Goal: Transaction & Acquisition: Obtain resource

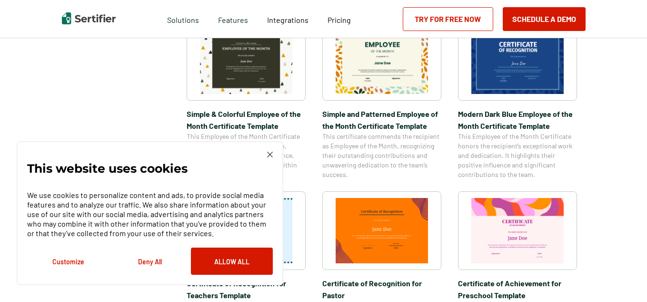
scroll to position [361, 0]
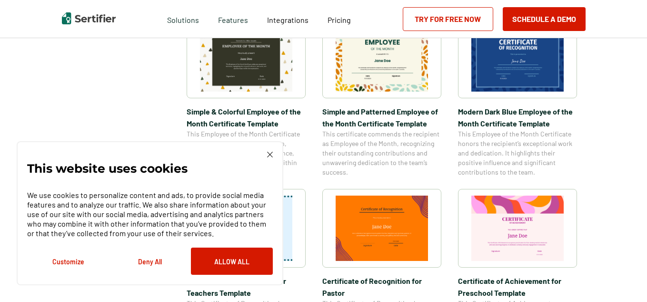
click at [264, 154] on div "This website uses cookies We use cookies to personalize content and ads, to pro…" at bounding box center [150, 213] width 246 height 123
click at [268, 152] on img at bounding box center [270, 155] width 6 height 6
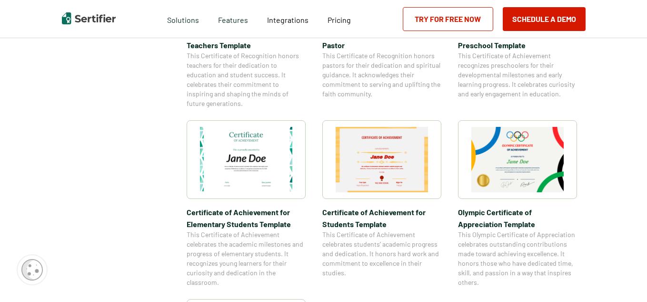
scroll to position [610, 0]
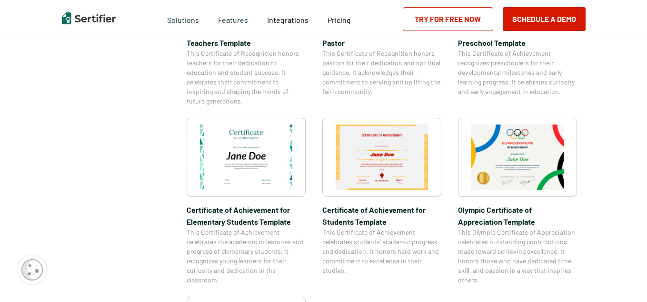
click at [507, 171] on img at bounding box center [518, 156] width 92 height 65
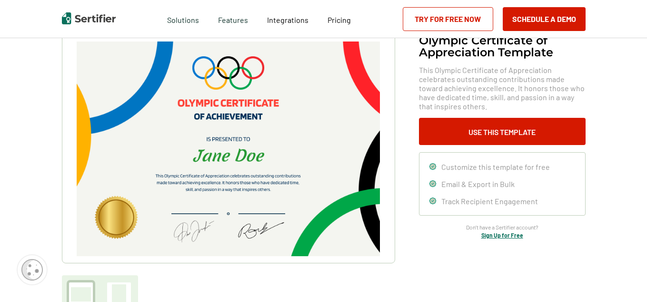
scroll to position [71, 0]
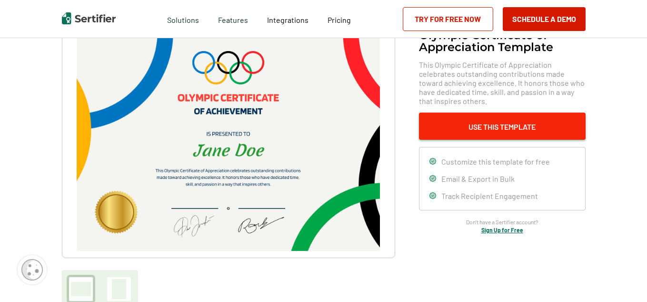
click at [457, 124] on button "Use This Template" at bounding box center [502, 125] width 167 height 27
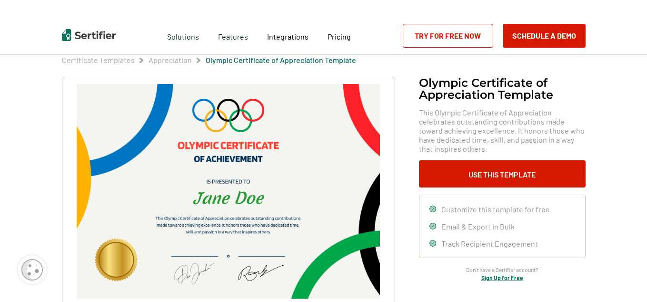
scroll to position [0, 0]
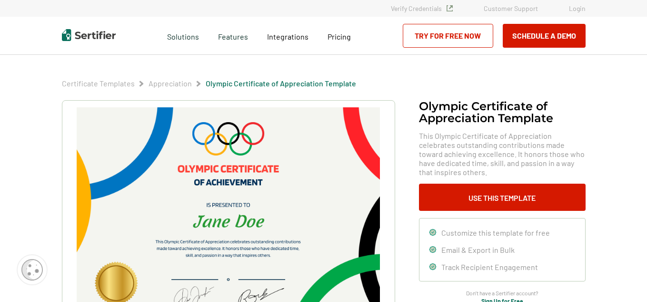
click at [447, 32] on link "Try for Free Now" at bounding box center [448, 36] width 91 height 24
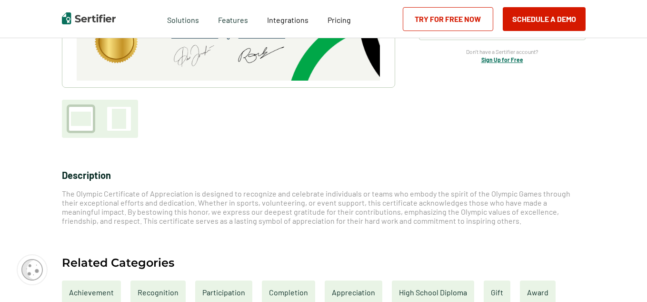
scroll to position [243, 0]
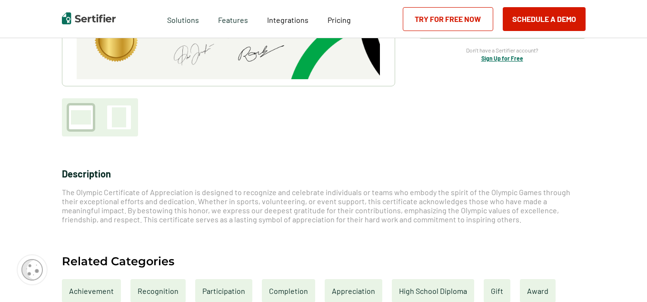
click at [109, 117] on div at bounding box center [119, 117] width 24 height 24
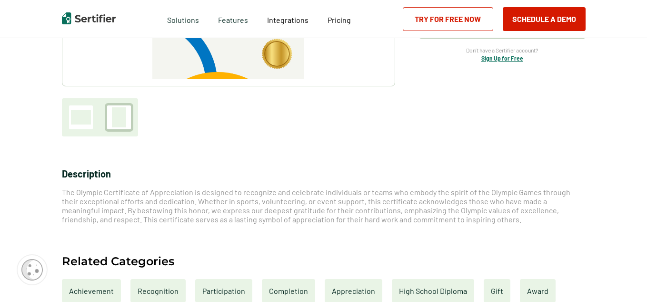
click at [77, 116] on div at bounding box center [81, 117] width 20 height 14
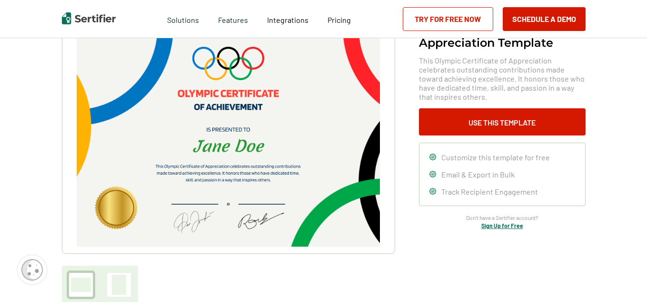
scroll to position [74, 0]
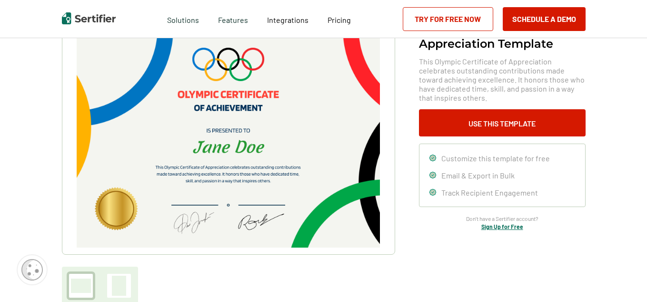
click at [224, 128] on img at bounding box center [228, 140] width 303 height 214
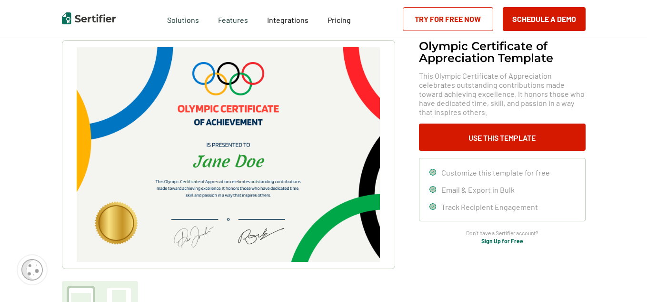
scroll to position [59, 0]
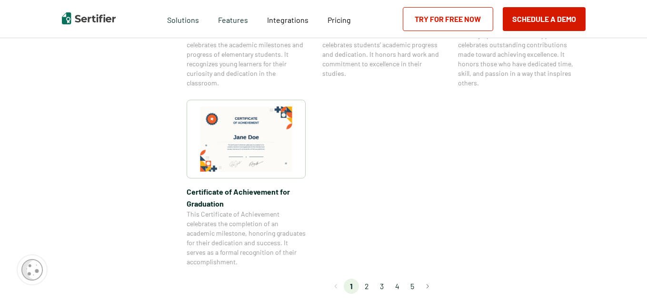
scroll to position [808, 0]
click at [302, 157] on div at bounding box center [246, 138] width 119 height 79
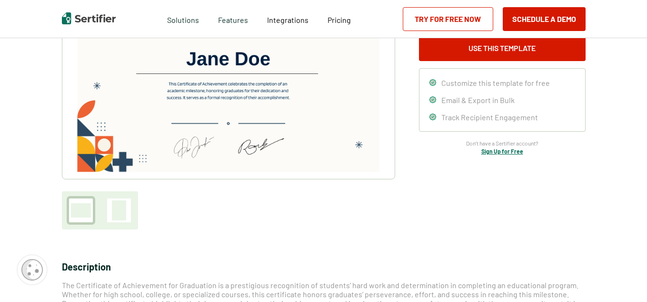
scroll to position [150, 0]
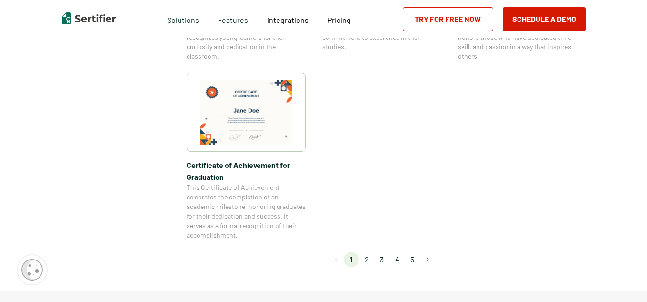
scroll to position [833, 0]
click at [370, 261] on li "2" at bounding box center [366, 259] width 15 height 15
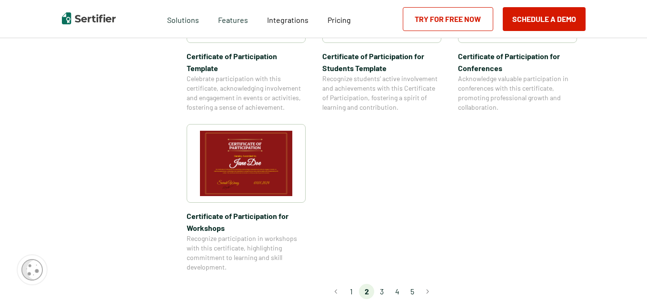
scroll to position [822, 0]
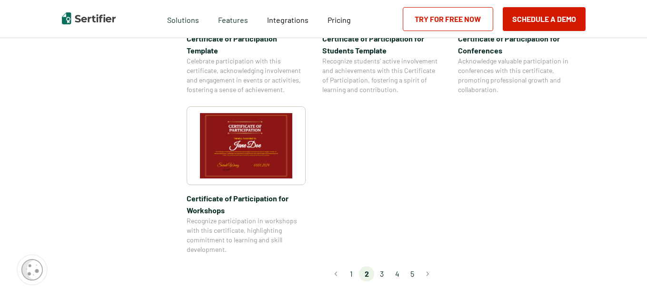
drag, startPoint x: 384, startPoint y: 245, endPoint x: 363, endPoint y: 220, distance: 32.5
click at [382, 266] on li "3" at bounding box center [381, 273] width 15 height 15
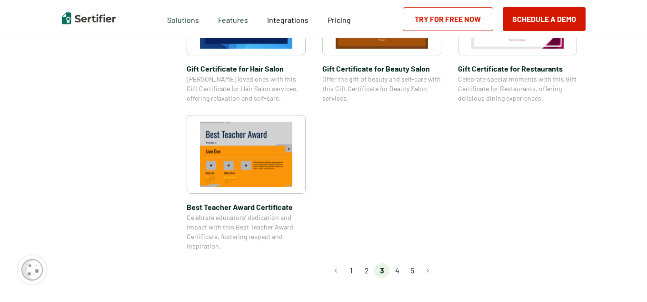
scroll to position [704, 0]
click at [399, 269] on li "4" at bounding box center [397, 269] width 15 height 15
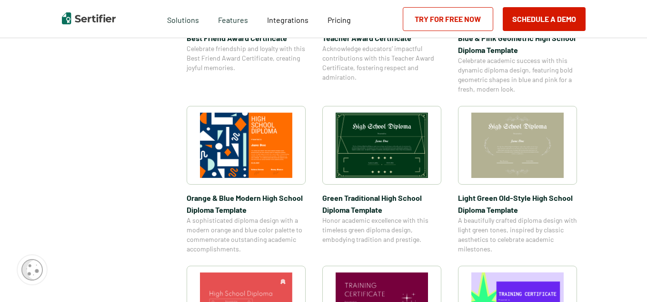
scroll to position [411, 0]
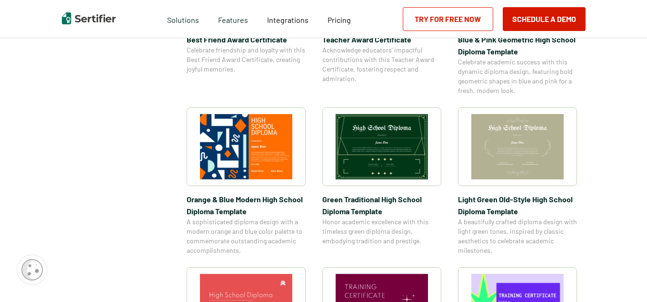
click at [526, 146] on img at bounding box center [518, 146] width 92 height 65
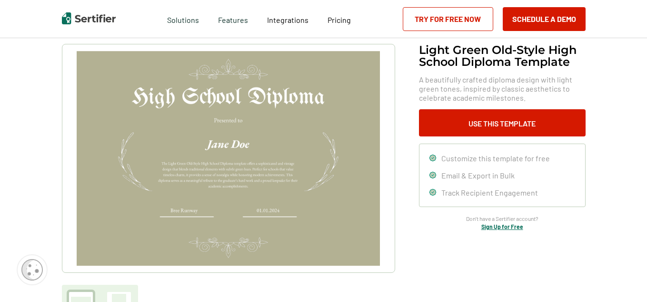
scroll to position [55, 0]
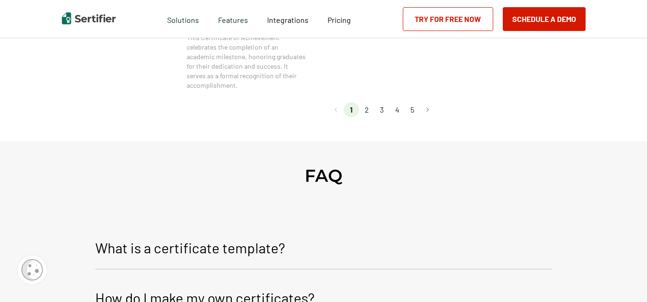
scroll to position [983, 0]
click at [399, 111] on li "4" at bounding box center [397, 109] width 15 height 15
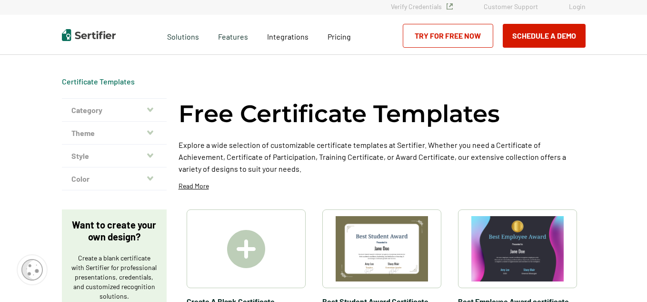
scroll to position [0, 0]
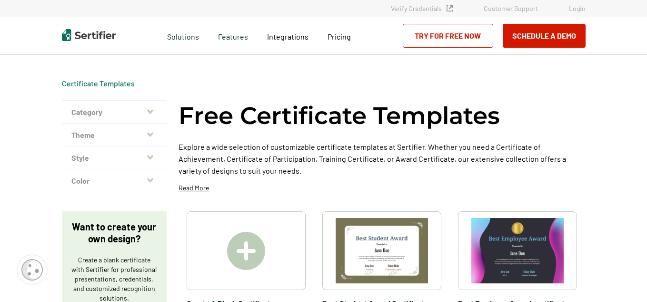
click at [363, 152] on p "Explore a wide selection of customizable certificate templates at Sertifier. Wh…" at bounding box center [382, 159] width 407 height 36
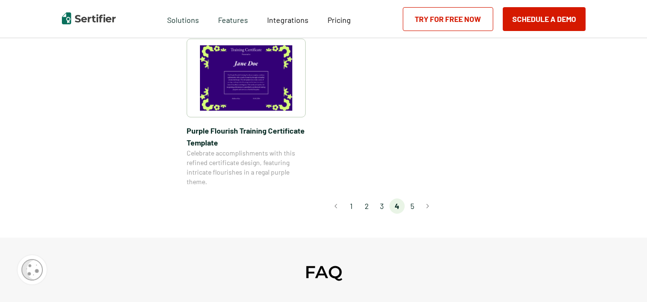
scroll to position [799, 0]
click at [413, 206] on li "5" at bounding box center [412, 205] width 15 height 15
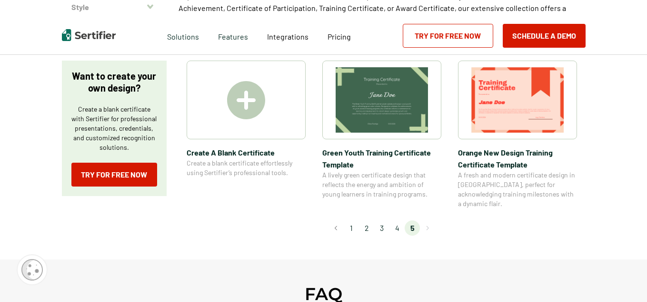
scroll to position [0, 0]
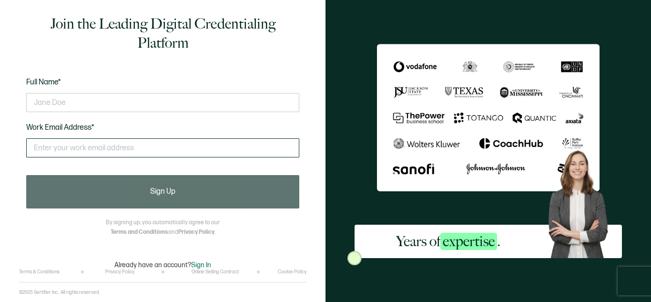
click at [159, 144] on input "text" at bounding box center [162, 147] width 273 height 19
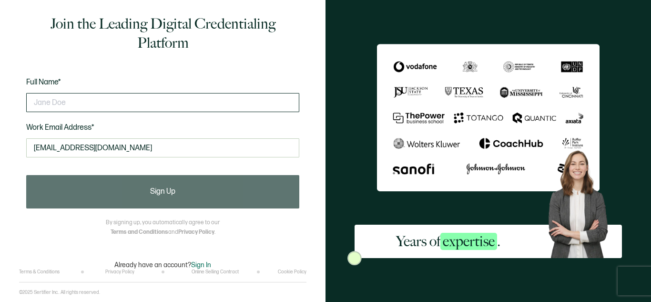
type input "[EMAIL_ADDRESS][DOMAIN_NAME]"
click at [150, 106] on input "text" at bounding box center [162, 102] width 273 height 19
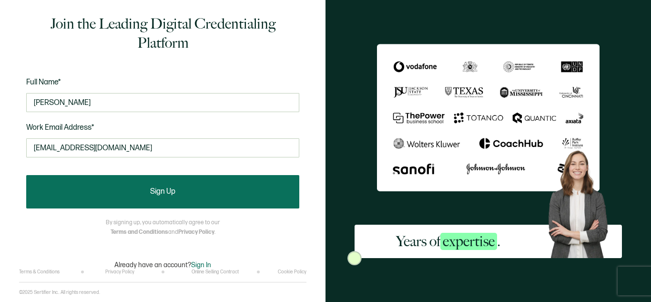
type input "[PERSON_NAME]"
click at [172, 192] on span "Sign Up" at bounding box center [162, 192] width 25 height 8
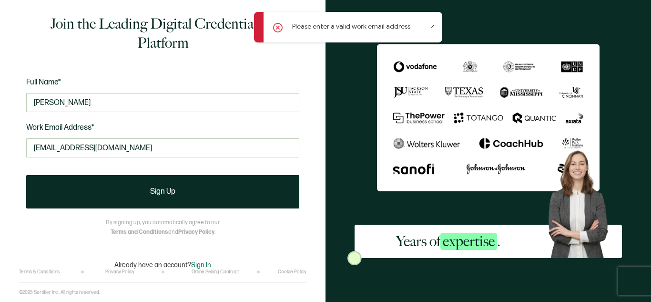
click at [424, 23] on div "Please enter a valid work email address." at bounding box center [348, 27] width 188 height 30
click at [433, 26] on icon at bounding box center [432, 26] width 5 height 5
